Goal: Information Seeking & Learning: Learn about a topic

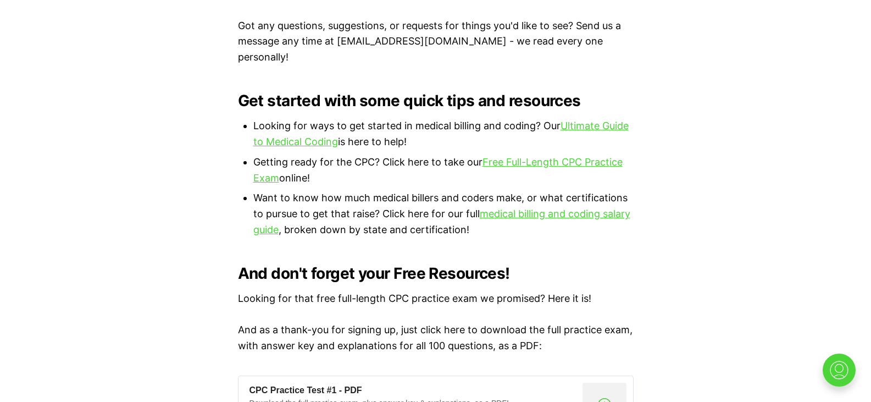
scroll to position [697, 0]
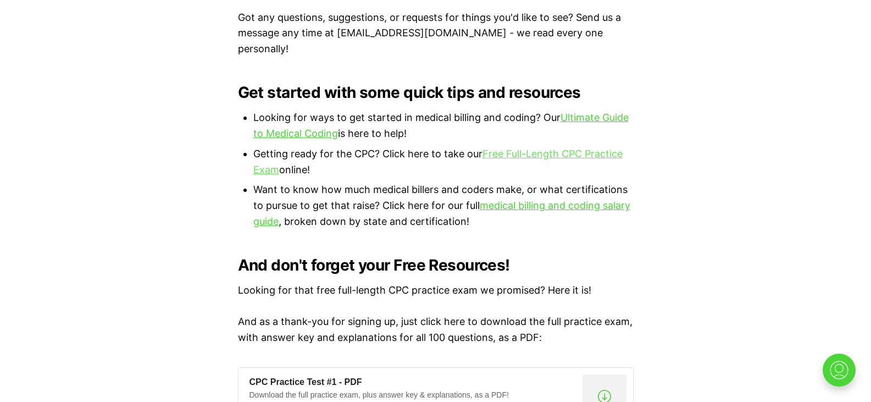
click at [589, 148] on link "Free Full-Length CPC Practice Exam" at bounding box center [437, 161] width 369 height 27
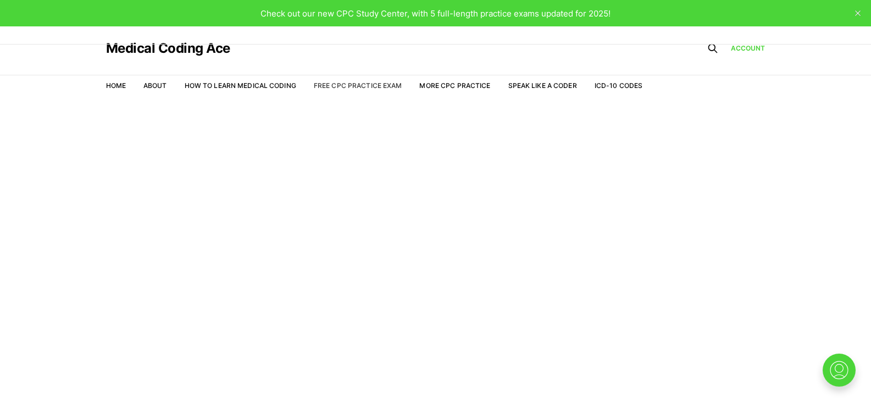
click at [335, 82] on link "Free CPC Practice Exam" at bounding box center [358, 85] width 88 height 8
click at [232, 89] on link "How to Learn Medical Coding" at bounding box center [241, 85] width 112 height 8
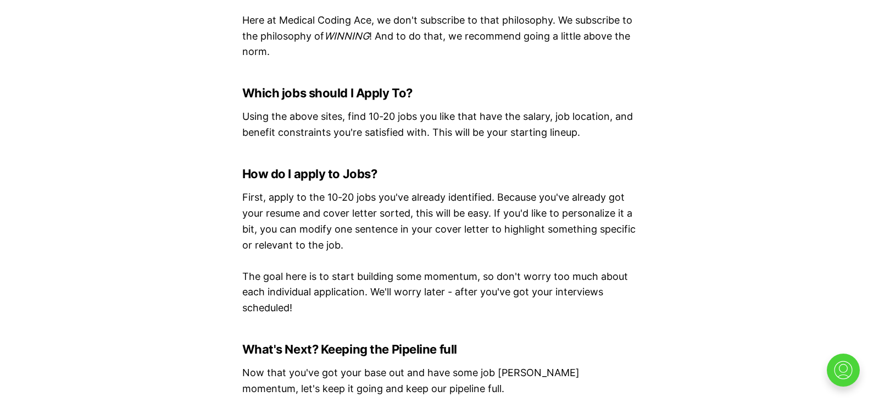
scroll to position [5315, 0]
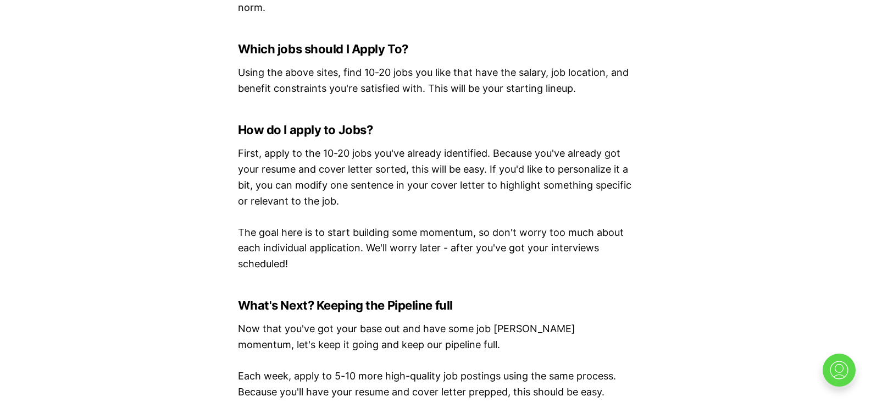
click at [846, 378] on img at bounding box center [839, 369] width 35 height 35
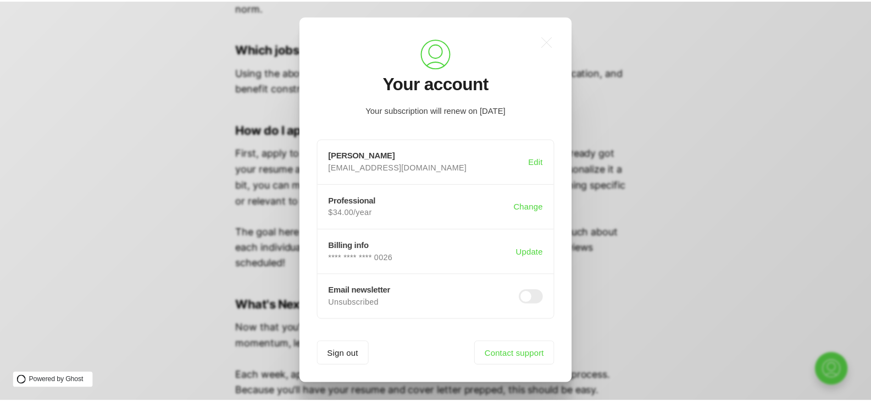
scroll to position [0, 0]
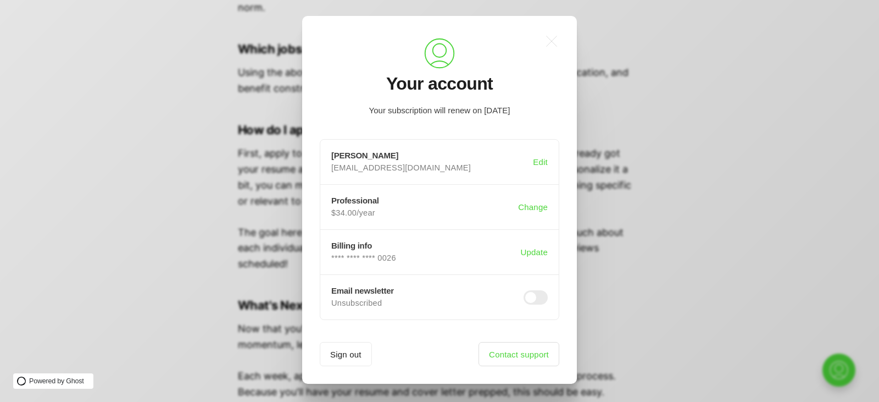
click at [502, 360] on link "Contact support" at bounding box center [519, 354] width 81 height 24
click at [498, 352] on link "Contact support" at bounding box center [519, 354] width 81 height 24
click at [506, 368] on div ".a{fill:none;stroke:currentColor;stroke-linecap:round;stroke-linejoin:round;str…" at bounding box center [439, 200] width 275 height 368
click at [515, 345] on link "Contact support" at bounding box center [519, 354] width 81 height 24
click at [557, 30] on icon ".a{fill:none;stroke:currentColor;stroke-linecap:round;stroke-linejoin:round;str…" at bounding box center [552, 41] width 24 height 24
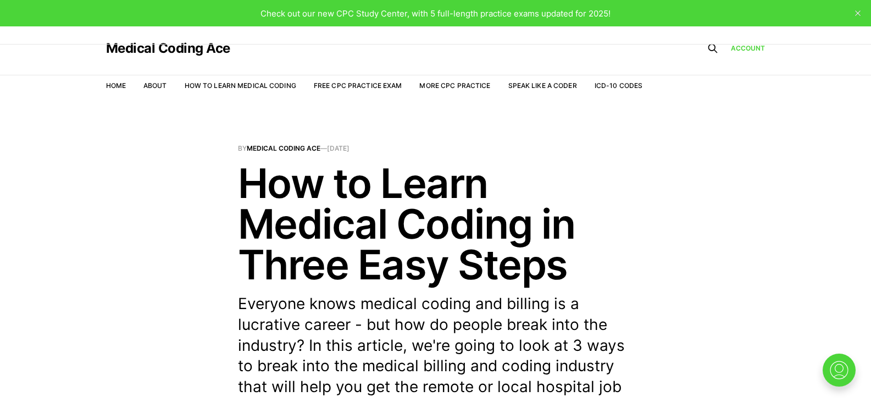
click at [157, 96] on nav "Home About How to Learn Medical Coding Free CPC Practice Exam More CPC Practice…" at bounding box center [374, 85] width 537 height 31
click at [157, 71] on nav "Home About How to Learn Medical Coding Free CPC Practice Exam More CPC Practice…" at bounding box center [374, 85] width 537 height 31
click at [164, 51] on link "Medical Coding Ace" at bounding box center [168, 48] width 124 height 13
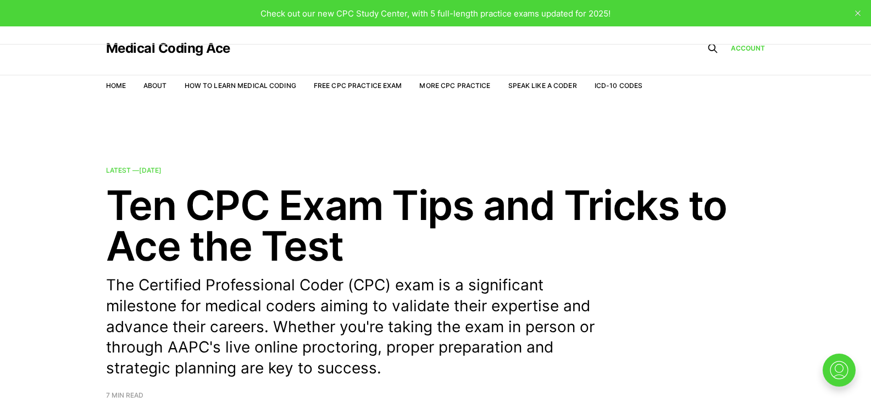
click at [859, 14] on icon "close" at bounding box center [857, 12] width 5 height 5
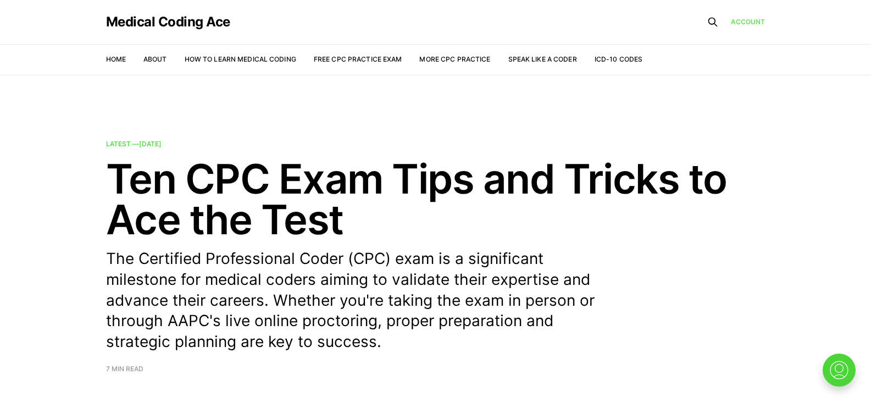
click at [758, 19] on link "Account" at bounding box center [748, 21] width 35 height 10
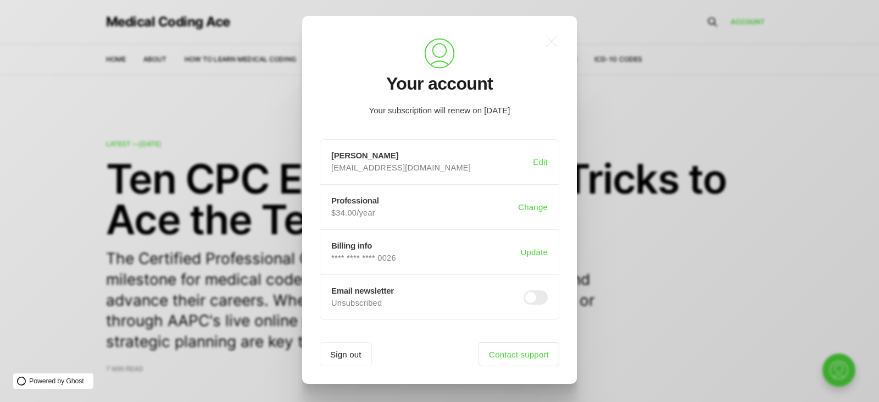
click at [519, 357] on link "Contact support" at bounding box center [519, 354] width 81 height 24
click at [559, 39] on icon ".a{fill:none;stroke:currentColor;stroke-linecap:round;stroke-linejoin:round;str…" at bounding box center [552, 41] width 24 height 24
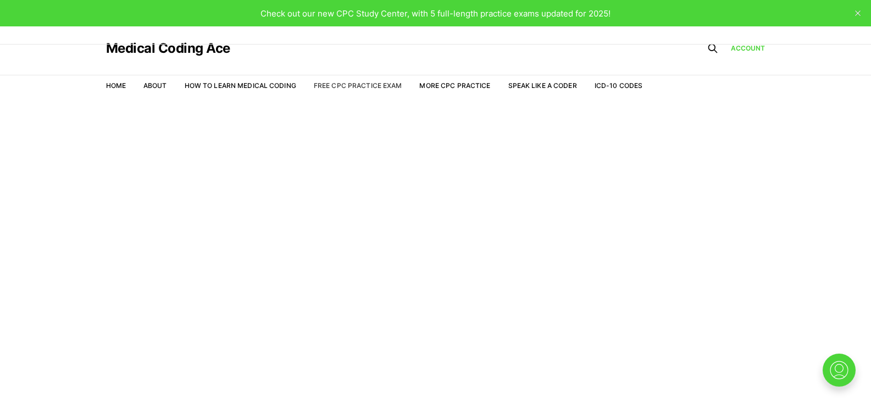
click at [345, 84] on link "Free CPC Practice Exam" at bounding box center [358, 85] width 88 height 8
click at [462, 84] on link "More CPC Practice" at bounding box center [454, 85] width 71 height 8
click at [260, 83] on link "How to Learn Medical Coding" at bounding box center [241, 85] width 112 height 8
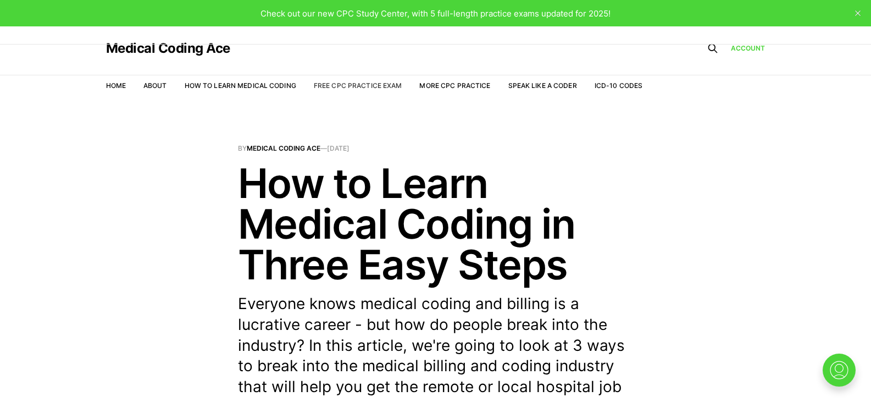
click at [370, 88] on link "Free CPC Practice Exam" at bounding box center [358, 85] width 88 height 8
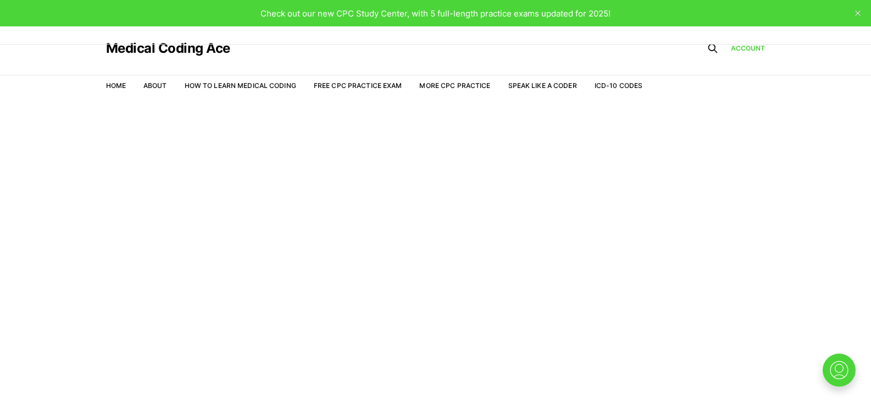
click at [476, 80] on nav "Home About How to Learn Medical Coding Free CPC Practice Exam More CPC Practice…" at bounding box center [374, 85] width 537 height 31
click at [476, 82] on link "More CPC Practice" at bounding box center [454, 85] width 71 height 8
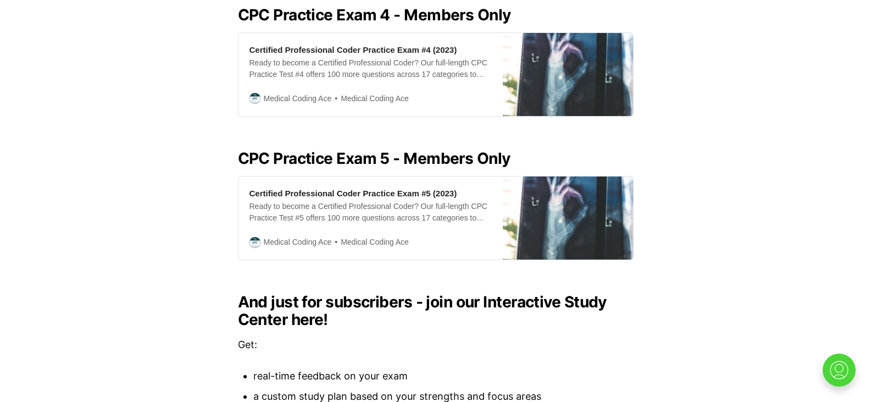
scroll to position [973, 0]
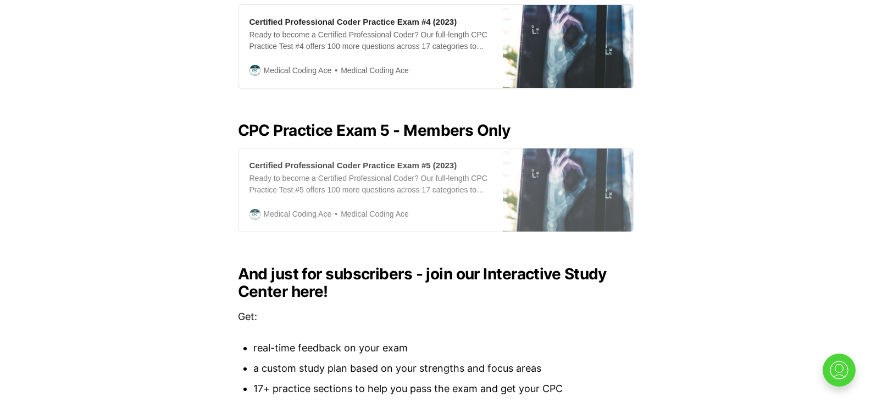
click at [410, 181] on div "Ready to become a Certified Professional Coder? Our full-length CPC Practice Te…" at bounding box center [370, 184] width 242 height 23
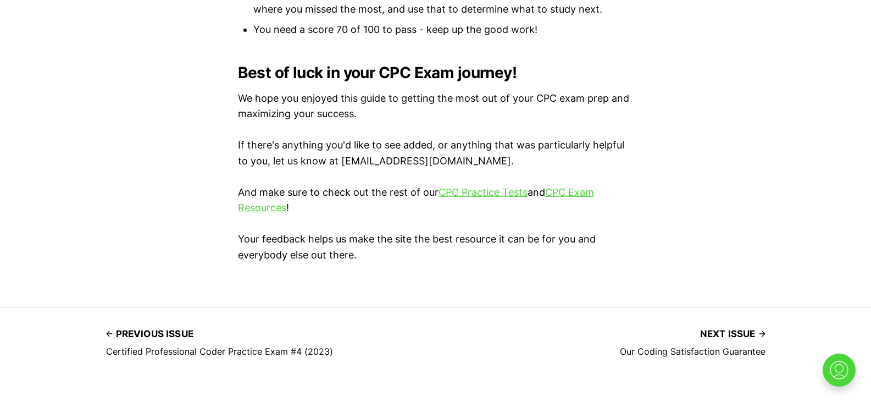
scroll to position [942, 0]
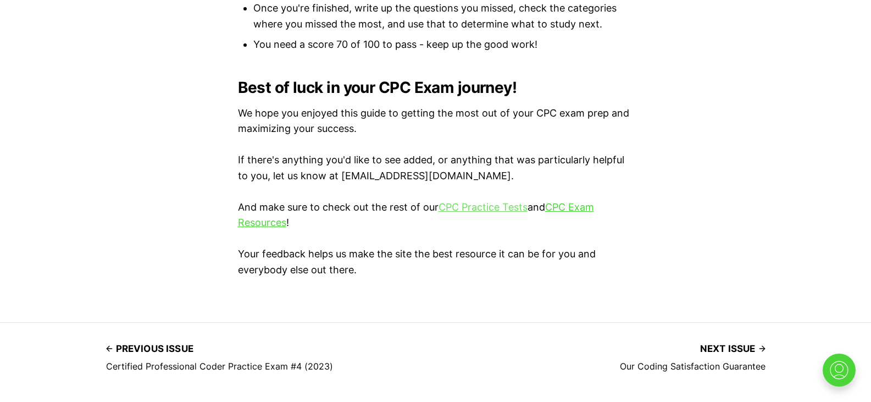
click at [471, 202] on link "CPC Practice Tests" at bounding box center [483, 207] width 89 height 12
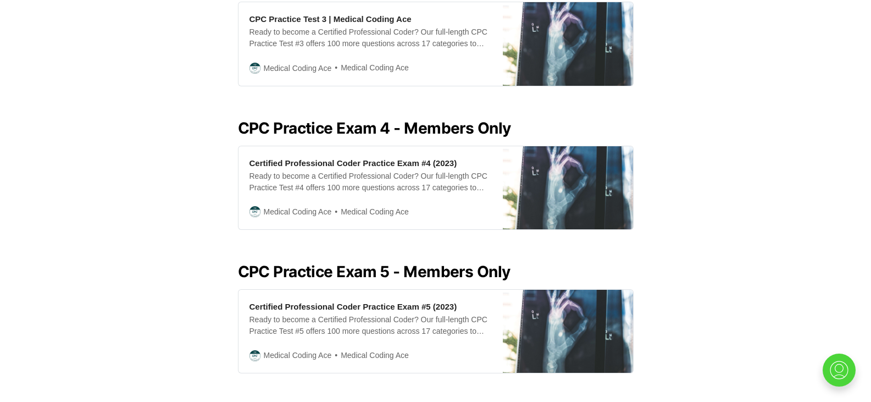
scroll to position [837, 0]
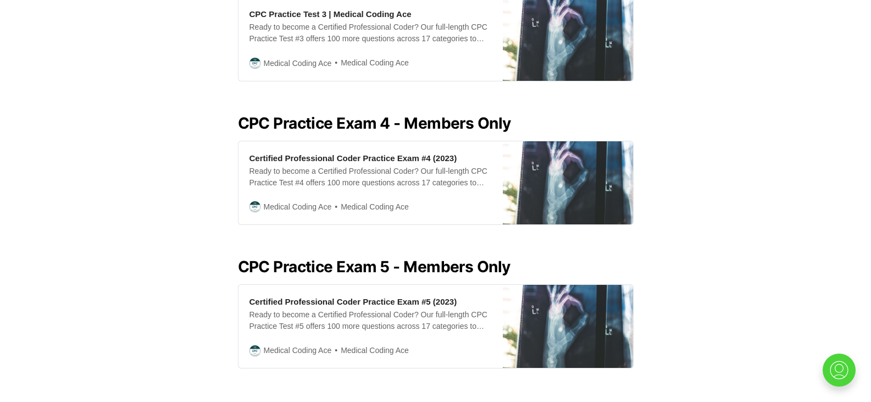
click at [870, 226] on div "Looking for all our CPC Exam practice resources in one place? Look no further! …" at bounding box center [435, 131] width 871 height 1379
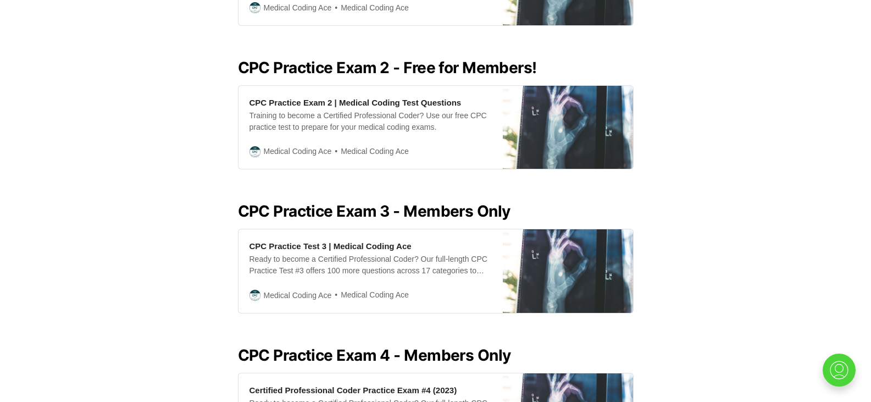
scroll to position [600, 0]
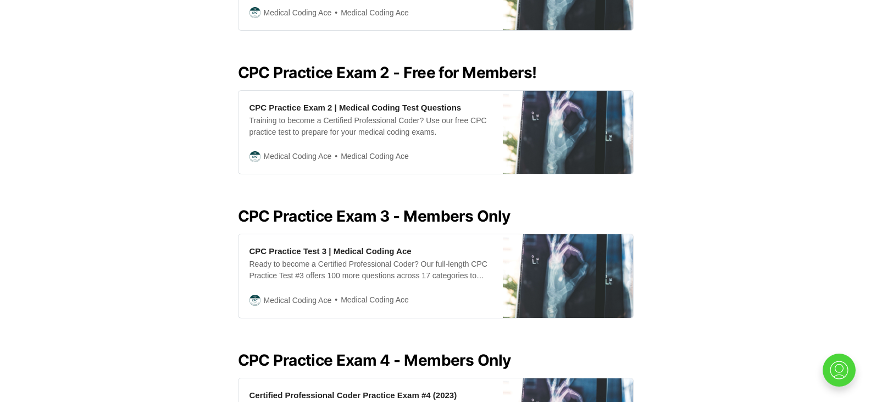
click at [433, 207] on h2 "CPC Practice Exam 3 - Members Only" at bounding box center [436, 216] width 396 height 18
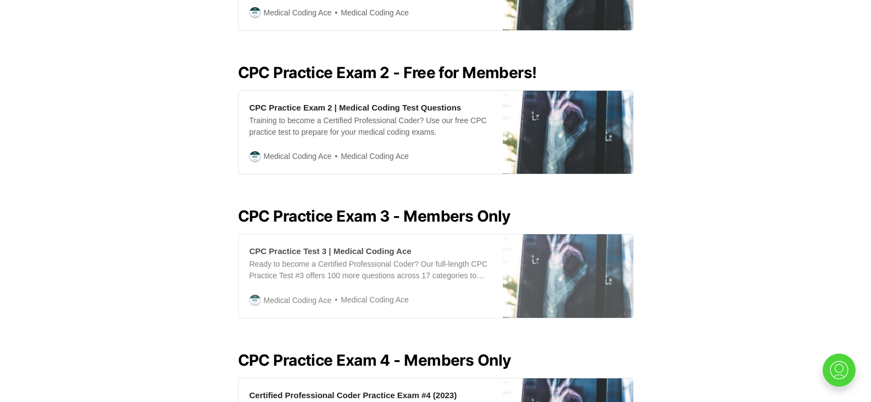
click at [436, 266] on div "Ready to become a Certified Professional Coder? Our full-length CPC Practice Te…" at bounding box center [370, 269] width 242 height 23
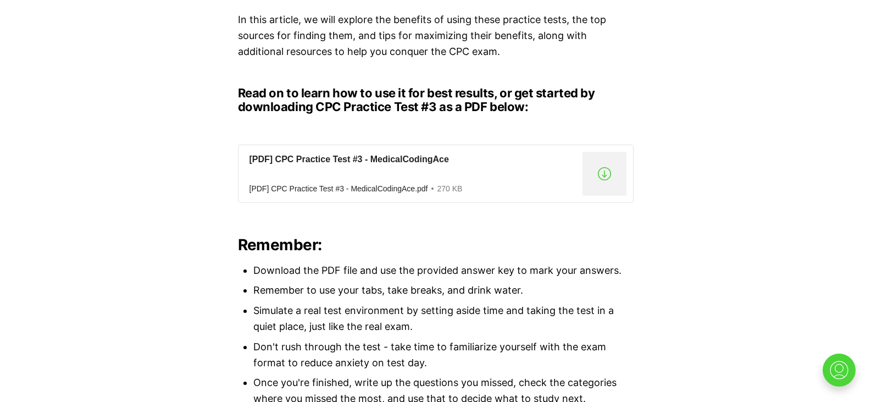
scroll to position [843, 0]
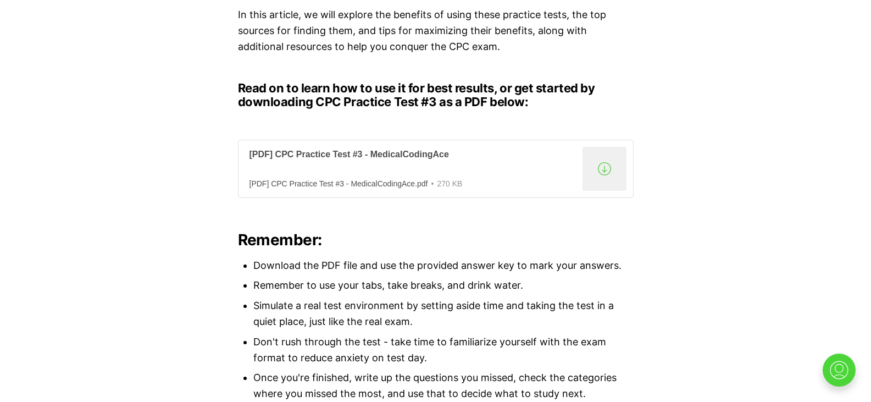
click at [356, 154] on div "[PDF] CPC Practice Test #3 - MedicalCodingAce" at bounding box center [413, 155] width 329 height 12
